Goal: Task Accomplishment & Management: Manage account settings

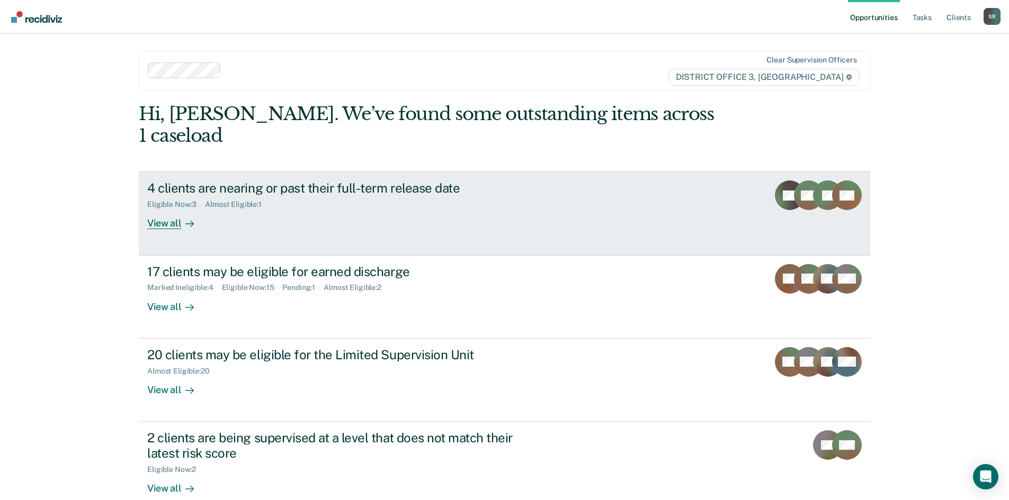
click at [152, 209] on link "4 clients are nearing or past their full-term release date Eligible Now : 3 Alm…" at bounding box center [504, 214] width 731 height 84
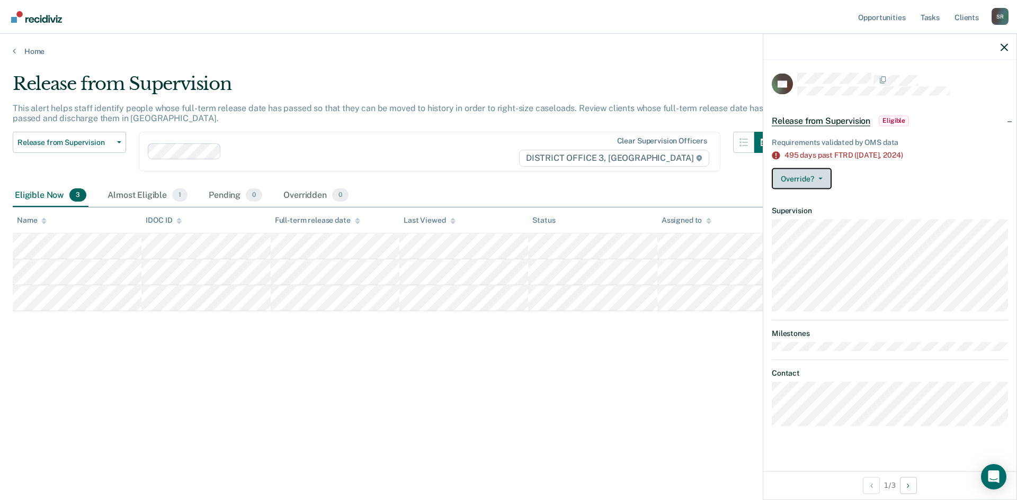
click at [822, 179] on button "Override?" at bounding box center [801, 178] width 60 height 21
click at [792, 178] on button "Override?" at bounding box center [801, 178] width 60 height 21
click at [819, 180] on button "Override?" at bounding box center [801, 178] width 60 height 21
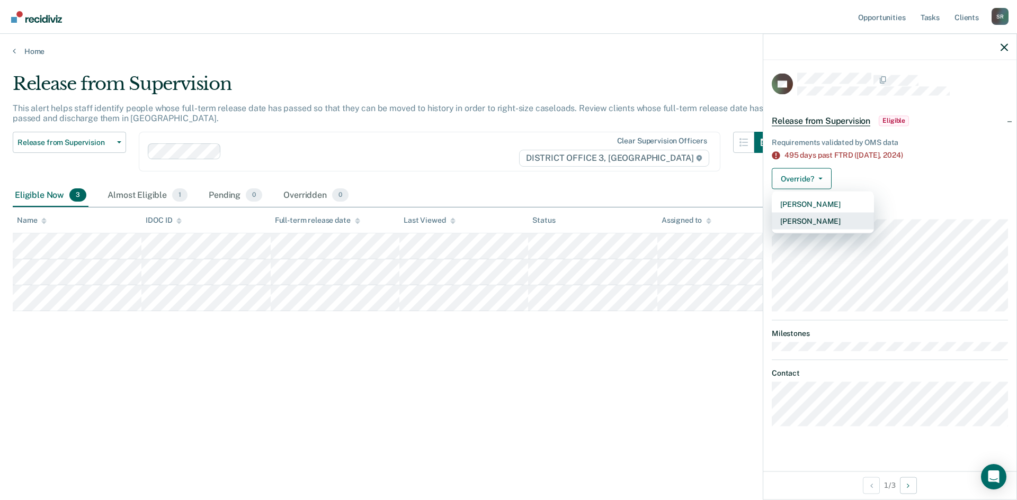
click at [812, 221] on button "[PERSON_NAME]" at bounding box center [822, 221] width 102 height 17
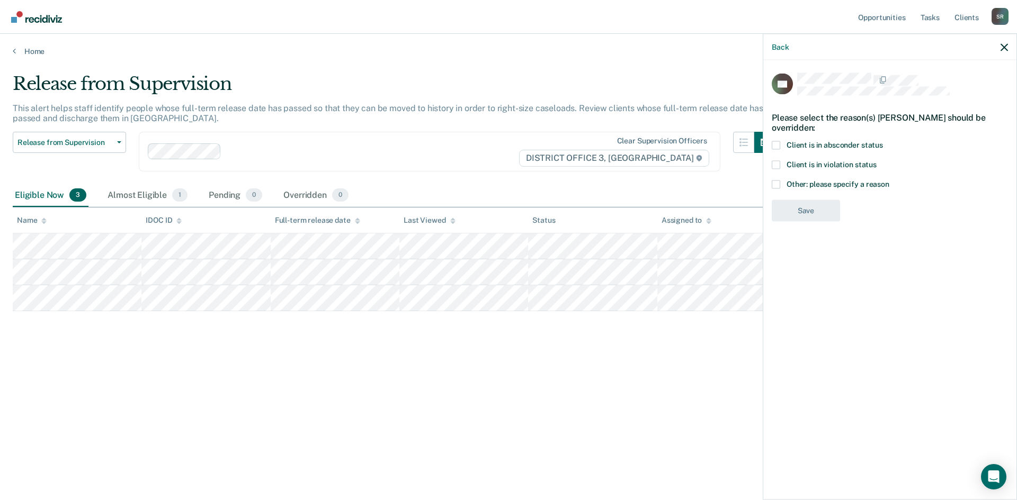
click at [776, 166] on span at bounding box center [775, 164] width 8 height 8
click at [876, 160] on input "Client is in violation status" at bounding box center [876, 160] width 0 height 0
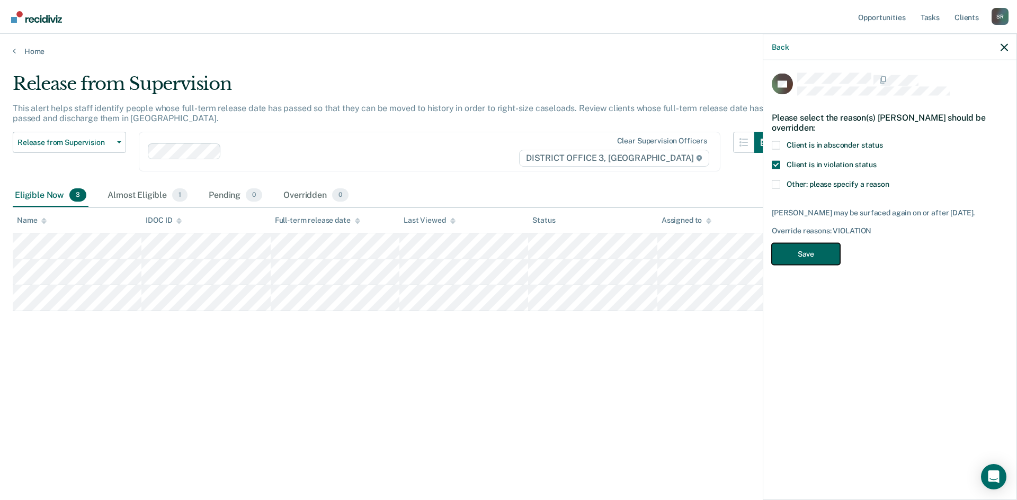
click at [796, 262] on button "Save" at bounding box center [805, 255] width 68 height 22
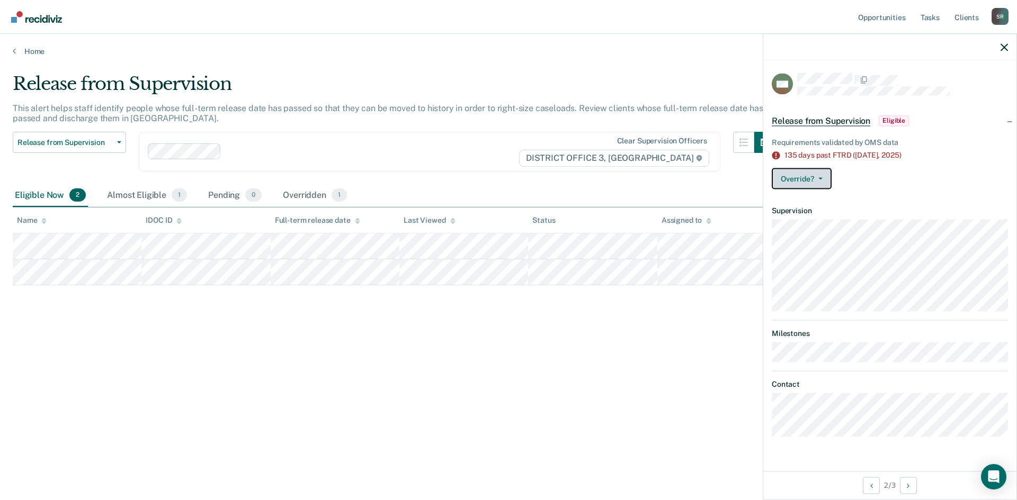
click at [821, 175] on button "Override?" at bounding box center [801, 178] width 60 height 21
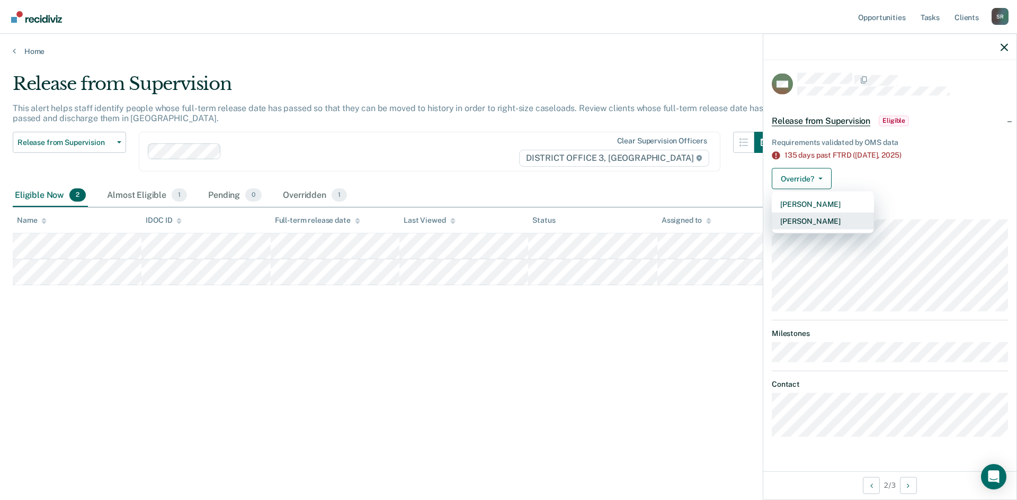
click at [812, 220] on button "[PERSON_NAME]" at bounding box center [822, 221] width 102 height 17
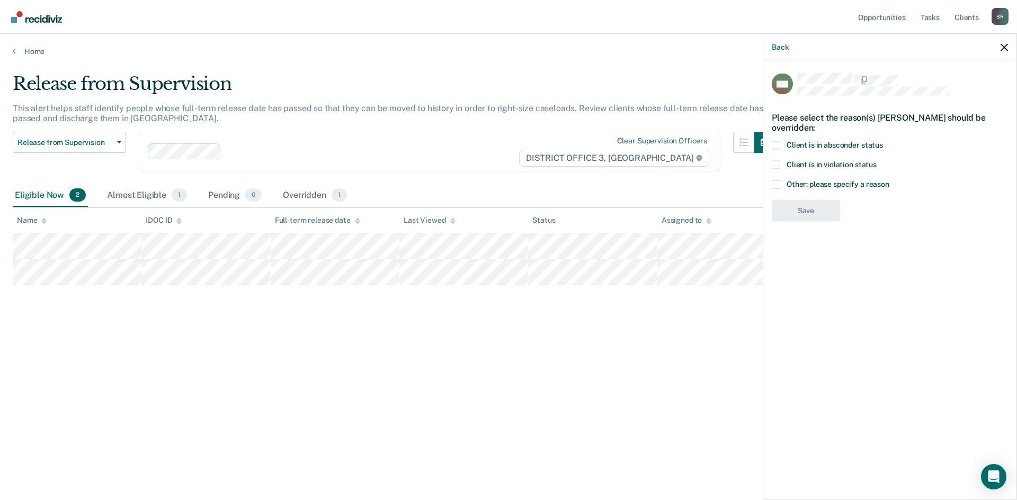
click at [781, 167] on label "Client is in violation status" at bounding box center [889, 165] width 236 height 11
click at [876, 160] on input "Client is in violation status" at bounding box center [876, 160] width 0 height 0
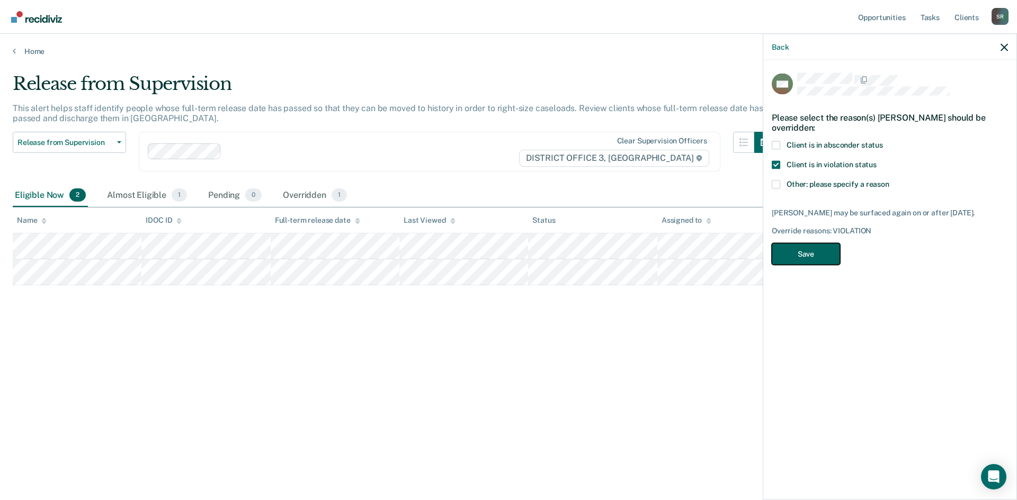
click at [808, 252] on button "Save" at bounding box center [805, 255] width 68 height 22
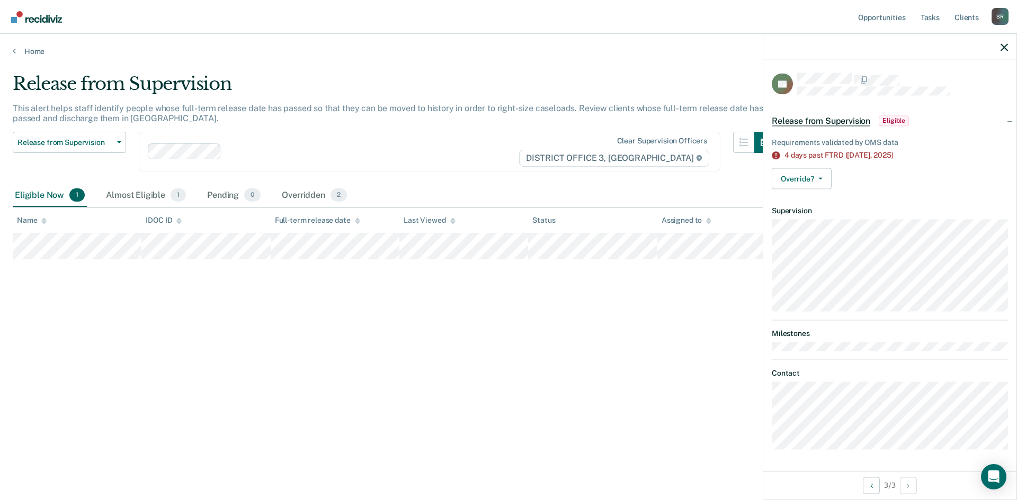
click at [899, 119] on span "Eligible" at bounding box center [893, 120] width 30 height 11
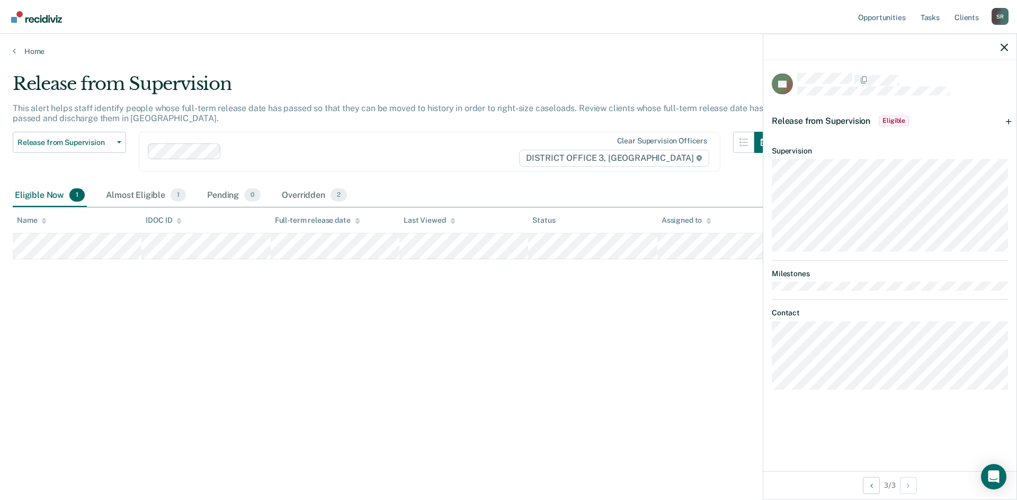
click at [535, 384] on div "Release from Supervision This alert helps staff identify people whose full-term…" at bounding box center [508, 247] width 991 height 348
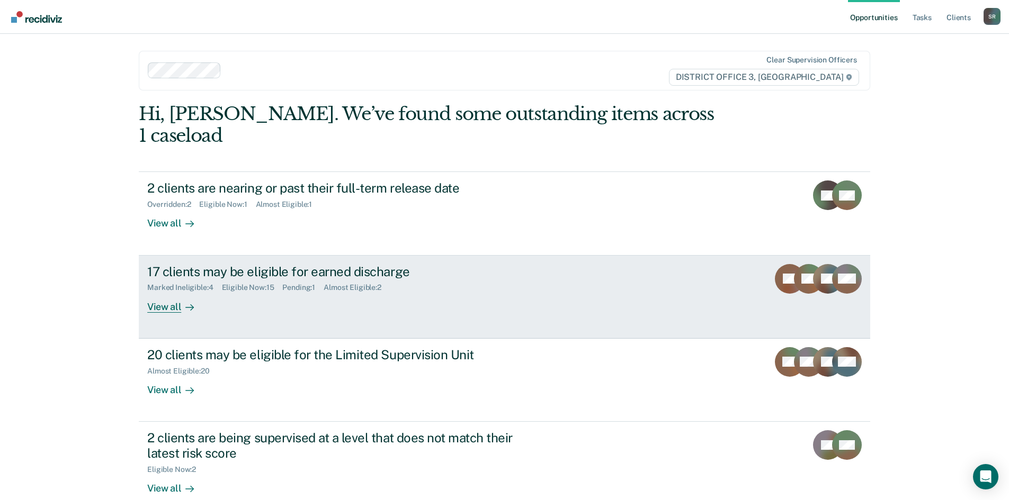
click at [763, 262] on link "17 clients may be eligible for earned discharge Marked Ineligible : 4 Eligible …" at bounding box center [504, 297] width 731 height 83
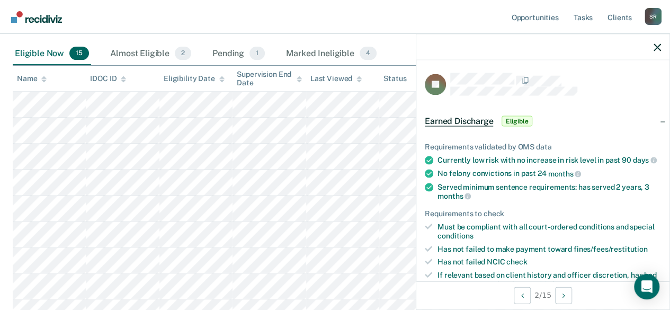
scroll to position [159, 0]
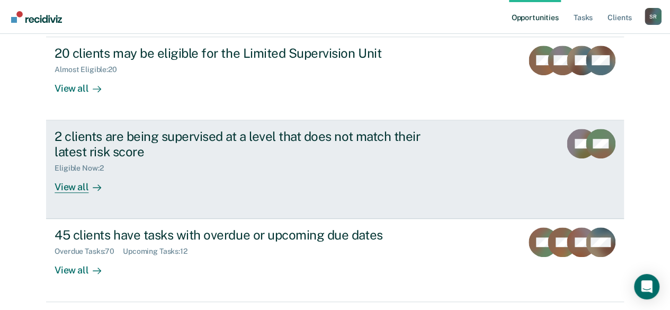
scroll to position [318, 0]
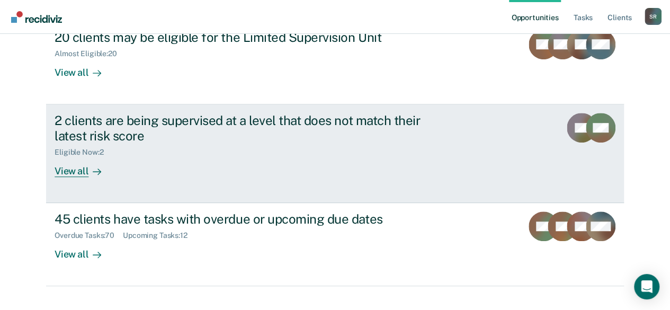
click at [60, 172] on div "View all" at bounding box center [84, 166] width 59 height 21
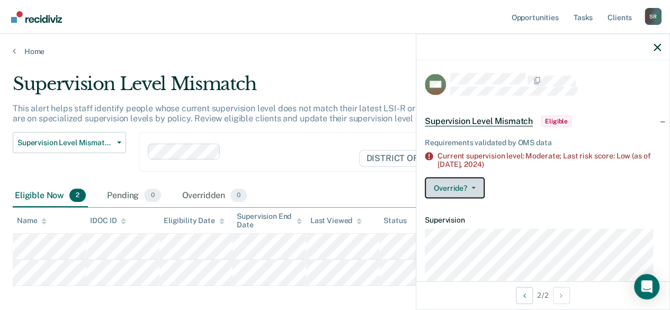
click at [472, 187] on icon "button" at bounding box center [473, 188] width 4 height 2
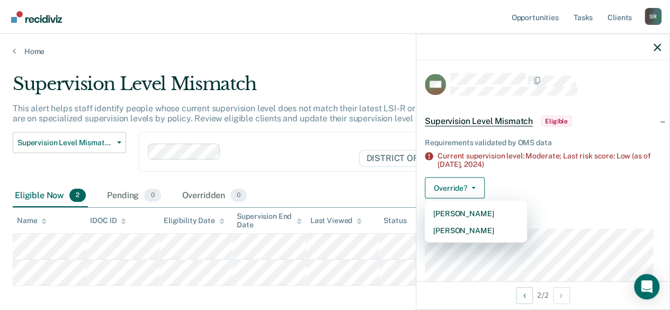
click at [616, 181] on div "Override? [PERSON_NAME] Mark Overridden" at bounding box center [543, 187] width 236 height 21
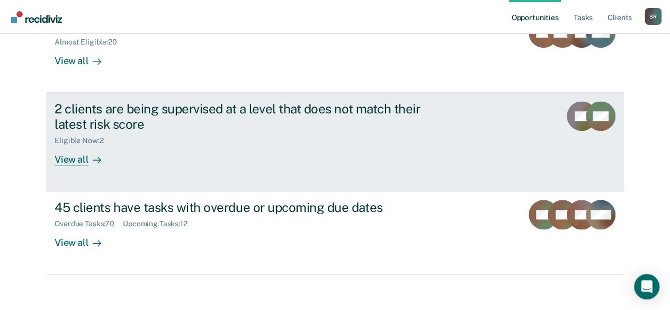
scroll to position [335, 0]
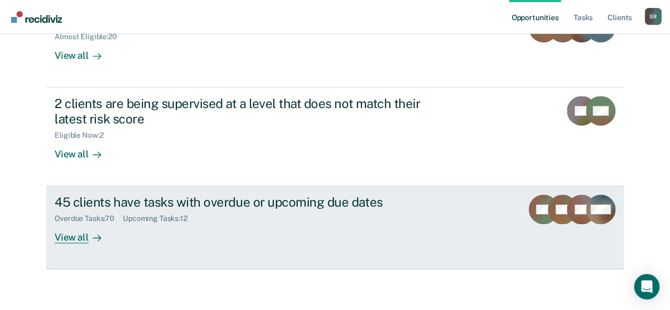
click at [56, 237] on div "View all" at bounding box center [84, 233] width 59 height 21
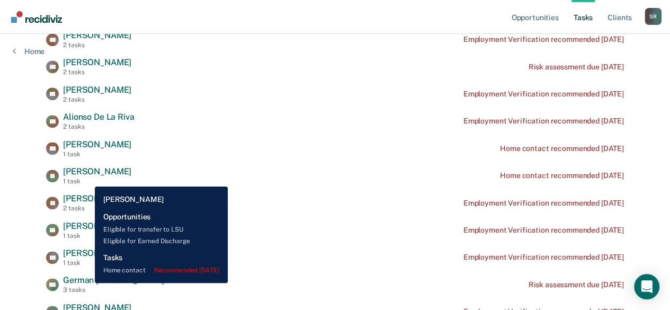
scroll to position [265, 0]
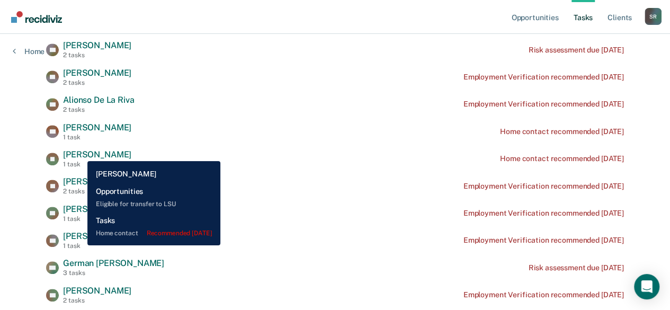
click at [79, 153] on span "[PERSON_NAME]" at bounding box center [97, 154] width 68 height 10
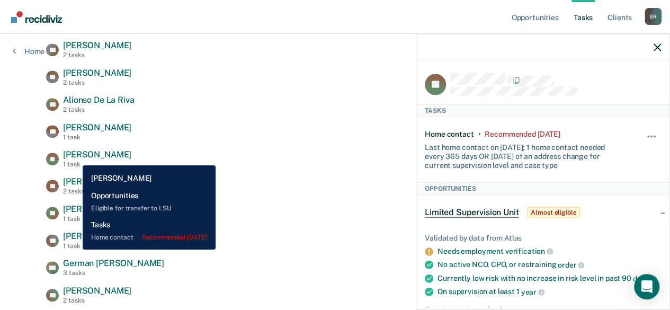
click at [75, 157] on span "[PERSON_NAME]" at bounding box center [97, 154] width 68 height 10
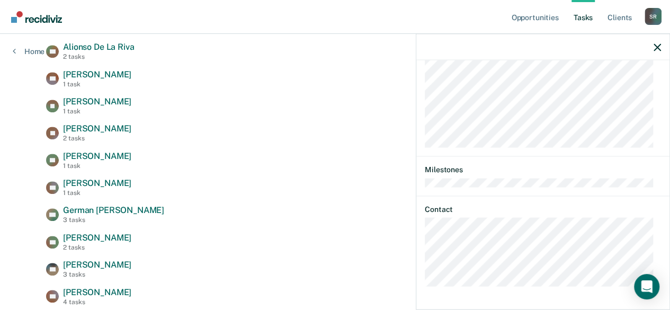
scroll to position [371, 0]
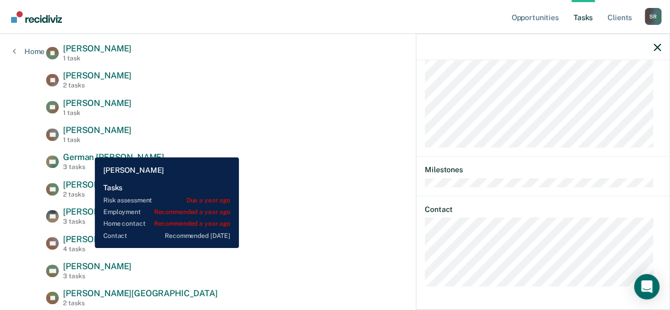
click at [86, 247] on div "4 tasks" at bounding box center [97, 248] width 68 height 7
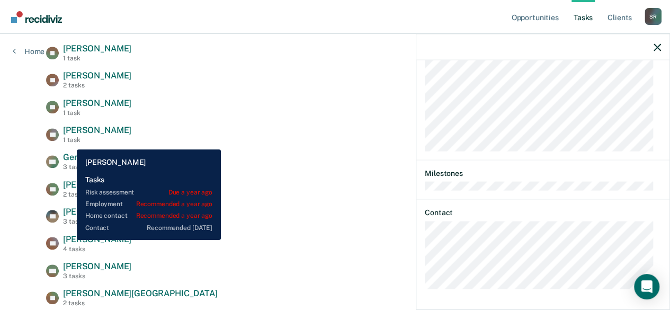
click at [69, 240] on span "[PERSON_NAME]" at bounding box center [97, 239] width 68 height 10
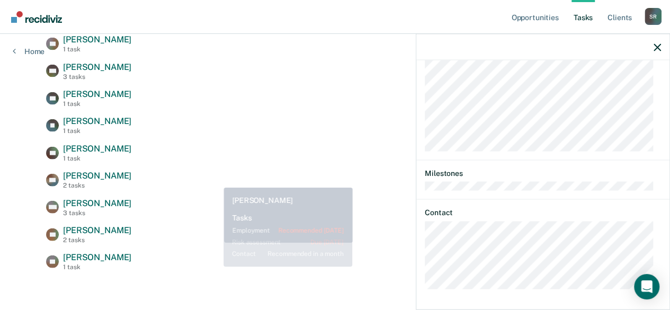
scroll to position [1171, 0]
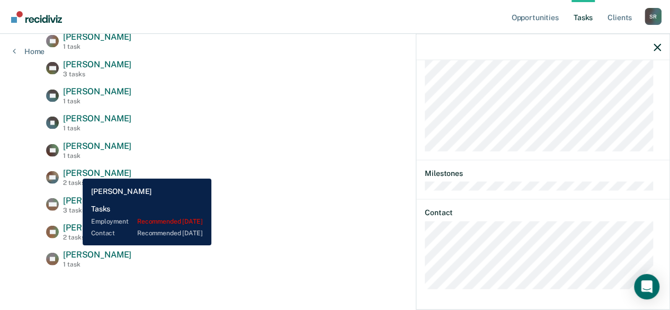
click at [75, 170] on span "[PERSON_NAME]" at bounding box center [97, 173] width 68 height 10
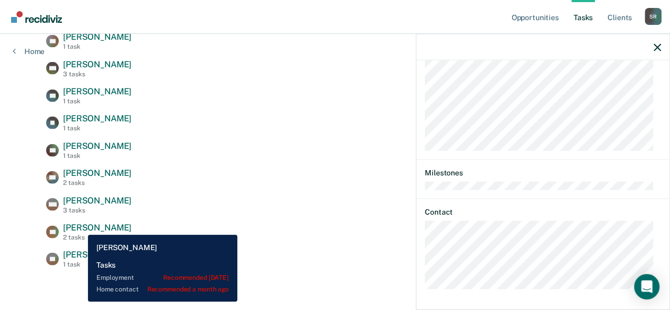
click at [80, 227] on span "[PERSON_NAME]" at bounding box center [97, 227] width 68 height 10
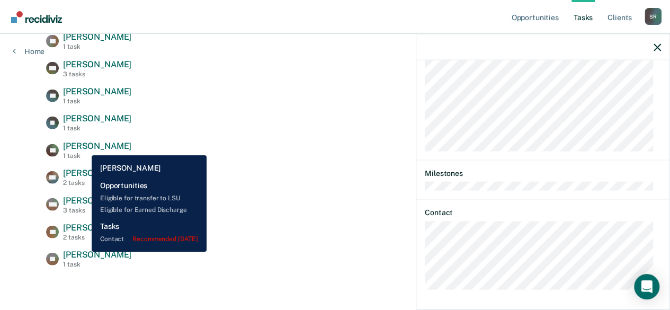
click at [84, 251] on span "[PERSON_NAME]" at bounding box center [97, 254] width 68 height 10
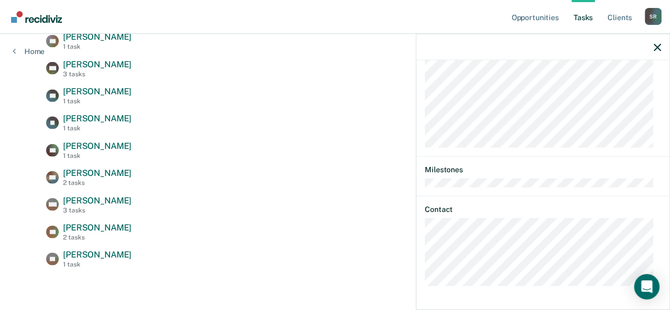
scroll to position [335, 0]
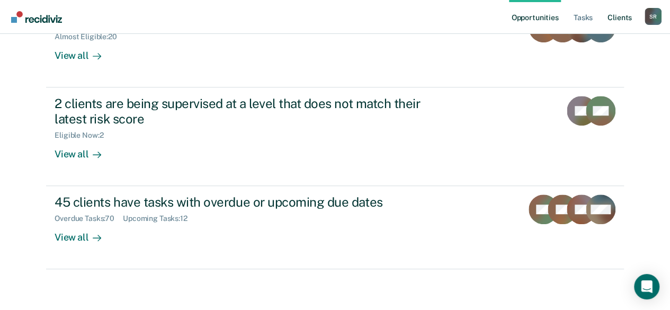
click at [619, 19] on link "Client s" at bounding box center [619, 17] width 29 height 34
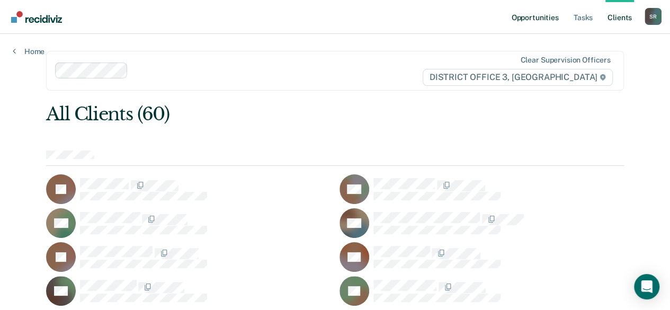
click at [529, 20] on link "Opportunities" at bounding box center [534, 17] width 51 height 34
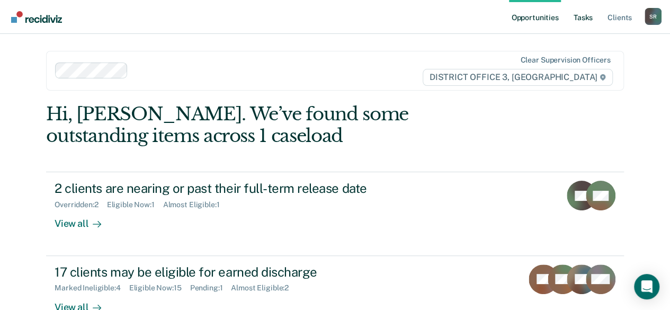
click at [580, 15] on link "Tasks" at bounding box center [582, 17] width 23 height 34
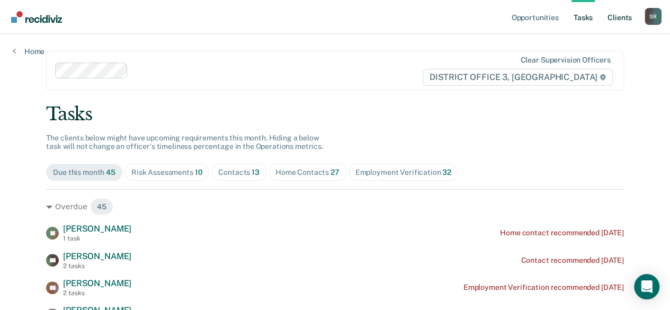
click at [619, 12] on link "Client s" at bounding box center [619, 17] width 29 height 34
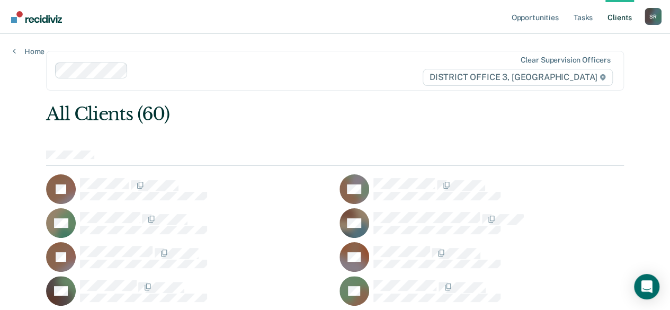
click at [652, 15] on div "S R" at bounding box center [652, 16] width 17 height 17
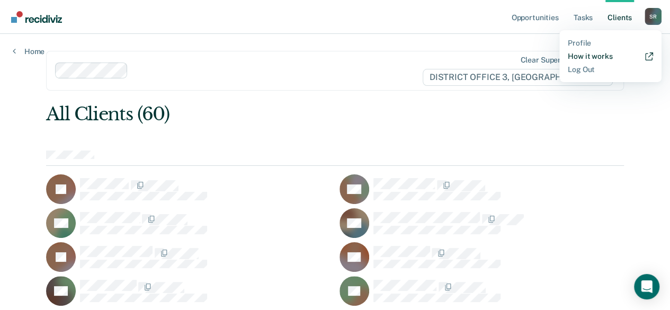
click at [576, 58] on link "How it works" at bounding box center [610, 56] width 85 height 9
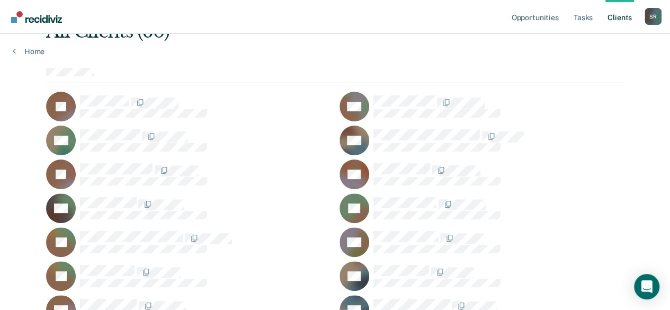
scroll to position [106, 0]
